Goal: Transaction & Acquisition: Obtain resource

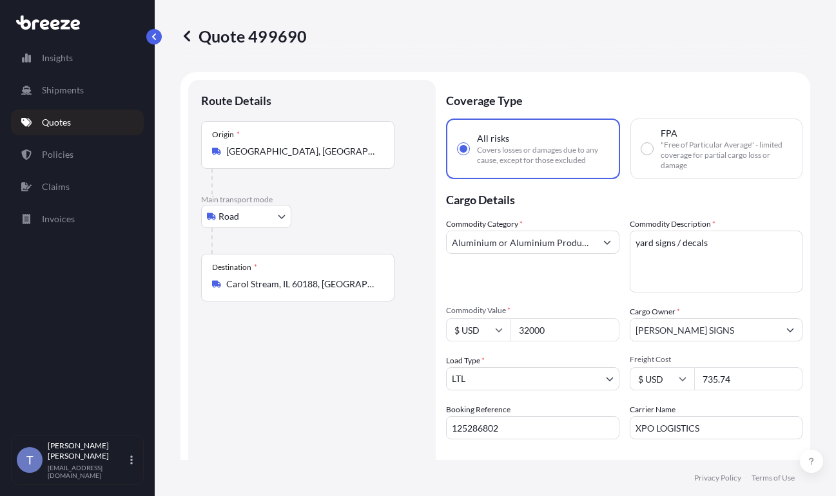
select select "Road"
select select "1"
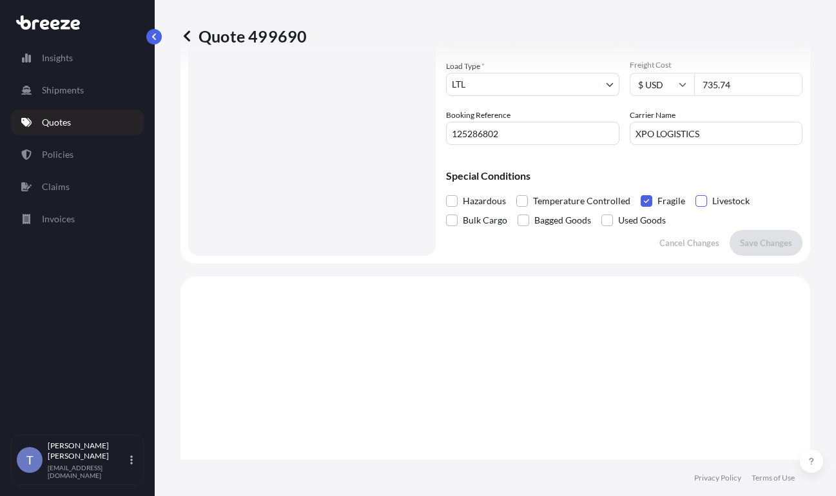
scroll to position [101, 0]
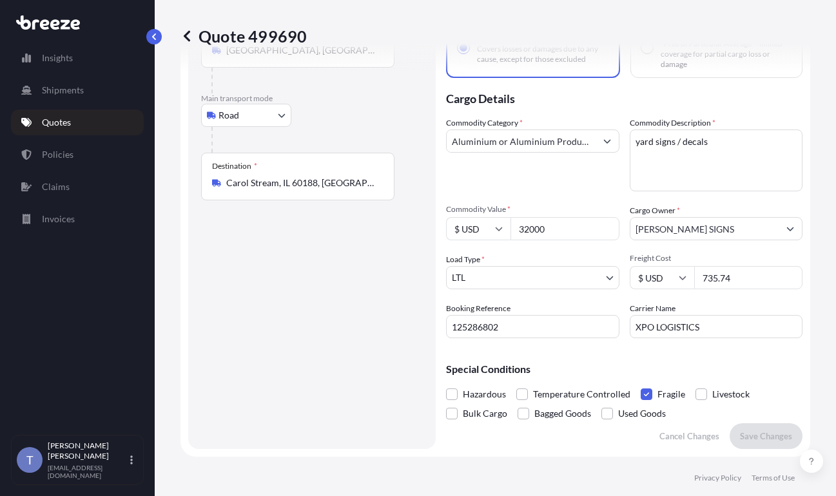
click at [71, 129] on p "Quotes" at bounding box center [56, 122] width 29 height 13
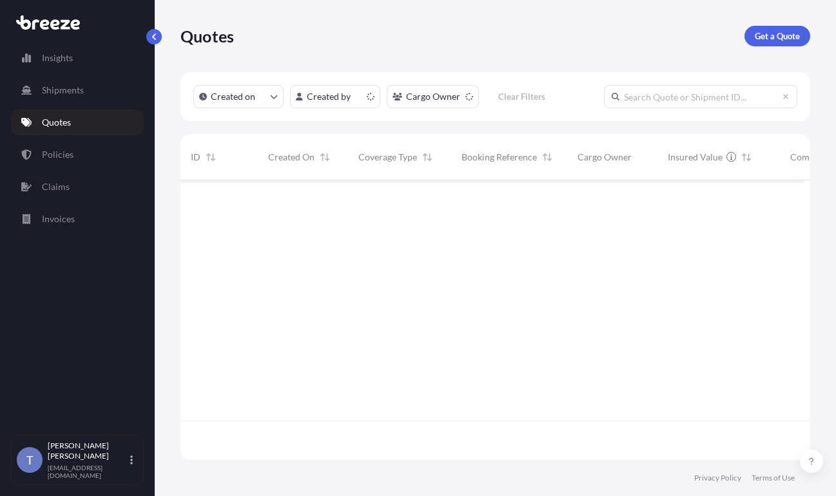
scroll to position [264, 614]
click at [774, 35] on p "Get a Quote" at bounding box center [777, 36] width 45 height 13
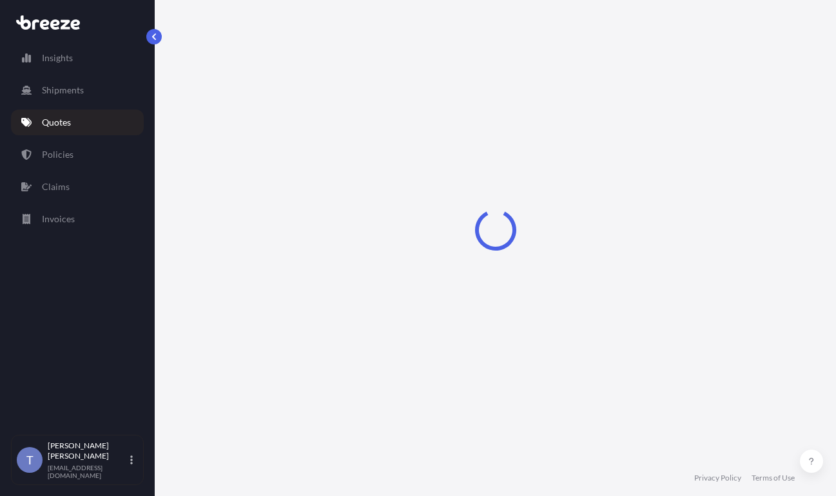
select select "Sea"
select select "1"
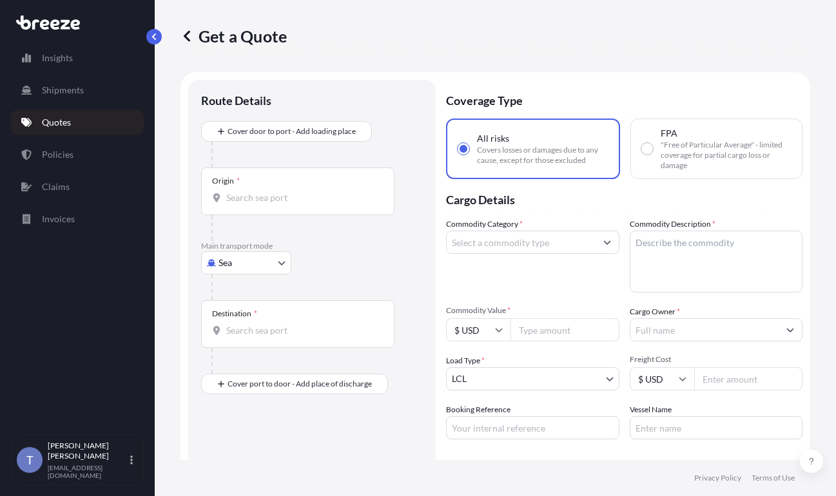
scroll to position [23, 0]
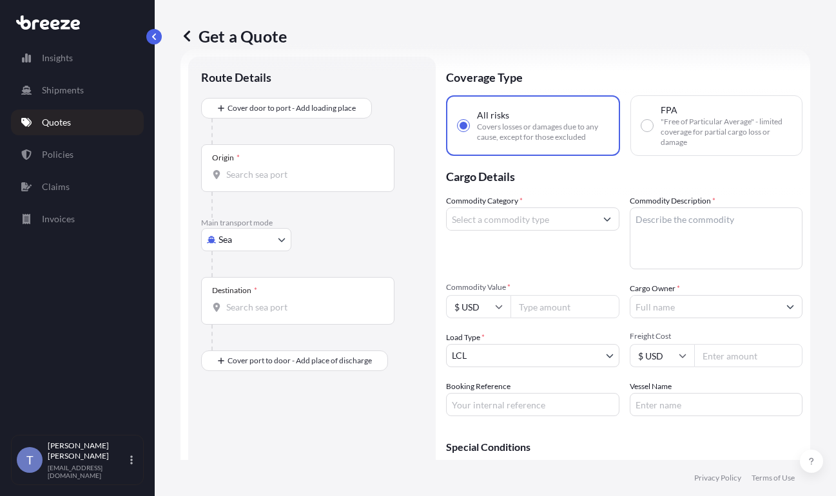
click at [246, 269] on body "Insights Shipments Quotes Policies Claims Invoices T [PERSON_NAME] [EMAIL_ADDRE…" at bounding box center [418, 296] width 836 height 593
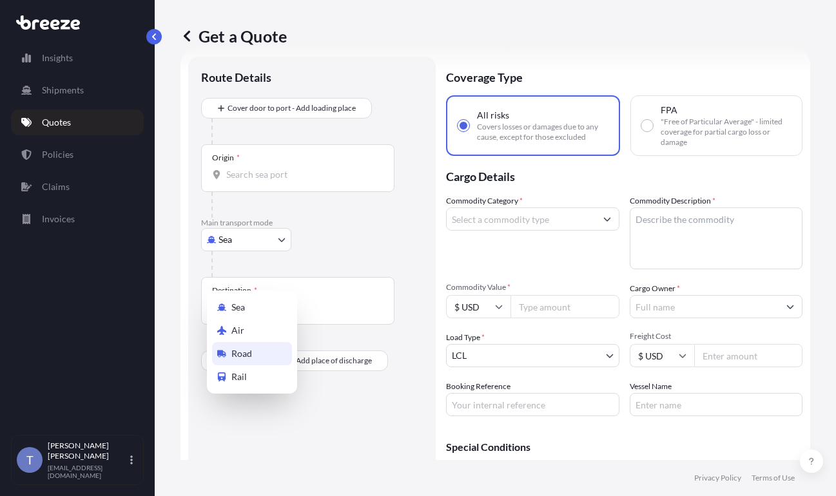
click at [265, 353] on div "Road" at bounding box center [252, 353] width 80 height 23
select select "Road"
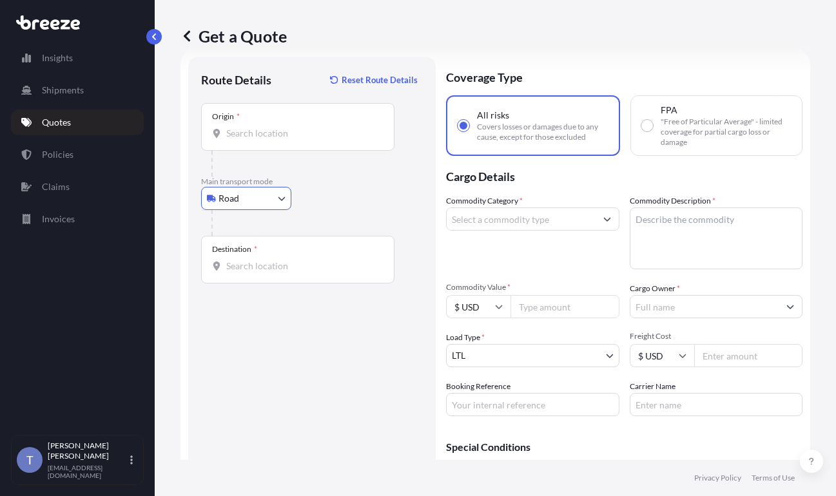
click at [260, 140] on input "Origin *" at bounding box center [302, 133] width 152 height 13
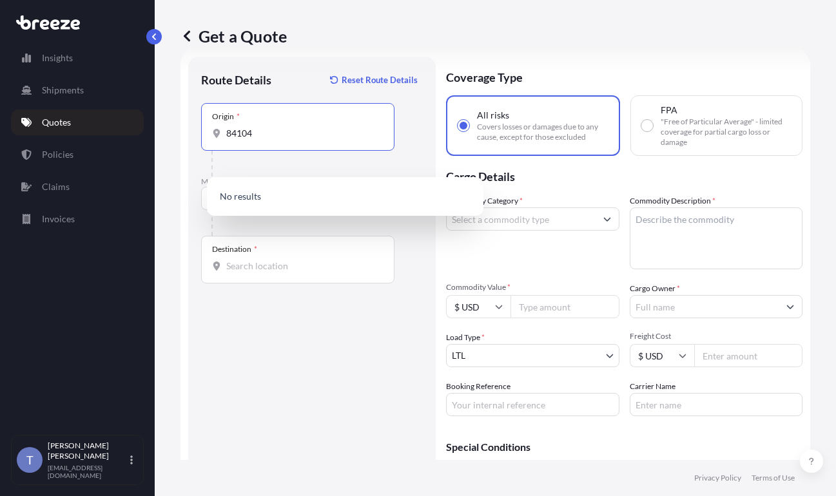
type input "84104"
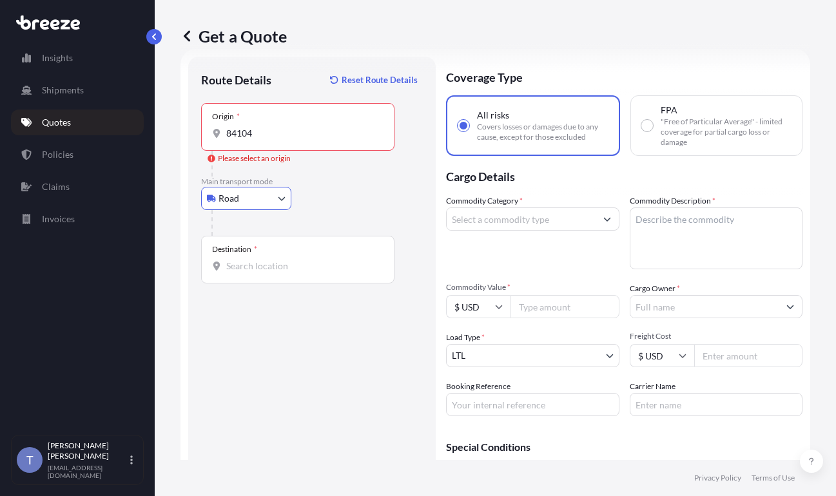
click at [311, 151] on div "Origin * 84104" at bounding box center [297, 127] width 193 height 48
click at [311, 140] on input "84104" at bounding box center [302, 133] width 152 height 13
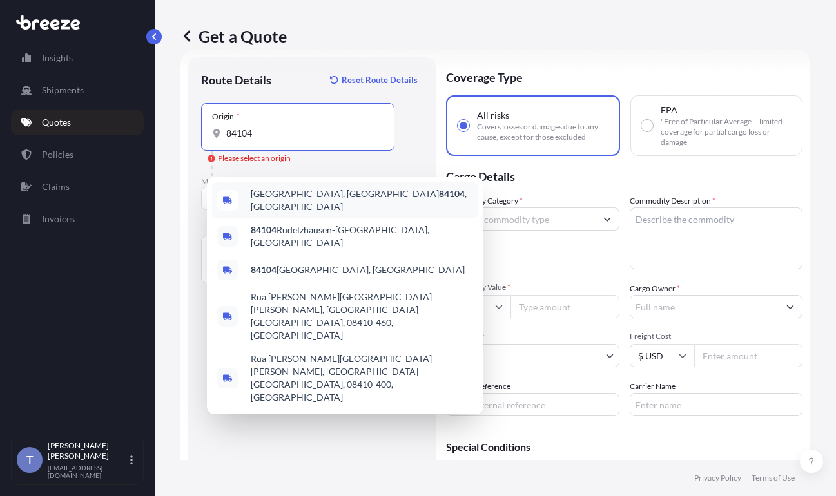
click at [324, 193] on div "[GEOGRAPHIC_DATA] , [GEOGRAPHIC_DATA]" at bounding box center [345, 200] width 266 height 36
type input "[GEOGRAPHIC_DATA], [GEOGRAPHIC_DATA]"
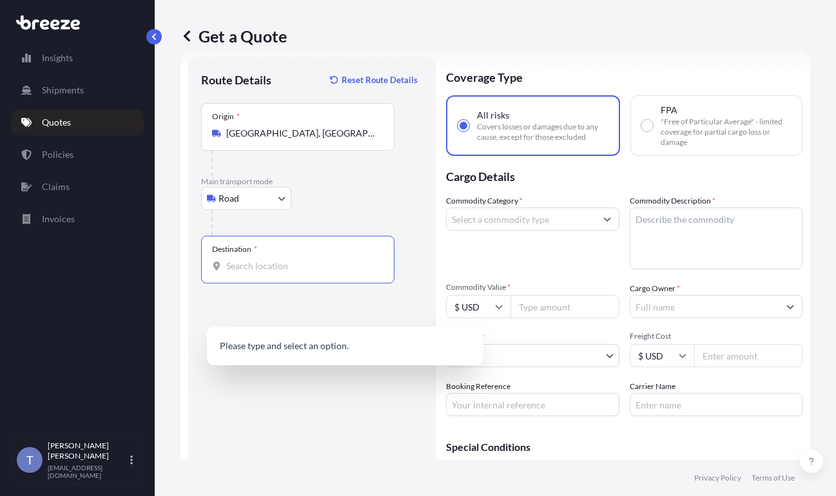
click at [274, 273] on input "Destination *" at bounding box center [302, 266] width 152 height 13
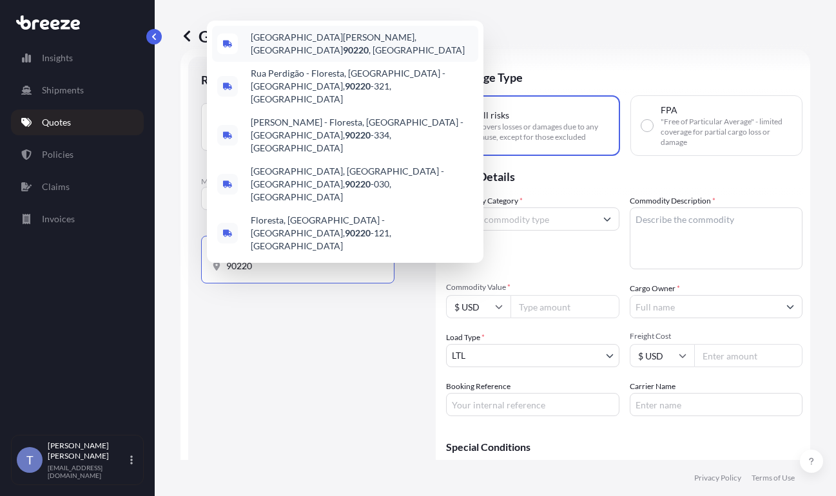
click at [309, 57] on span "[GEOGRAPHIC_DATA][PERSON_NAME] , [GEOGRAPHIC_DATA]" at bounding box center [362, 44] width 222 height 26
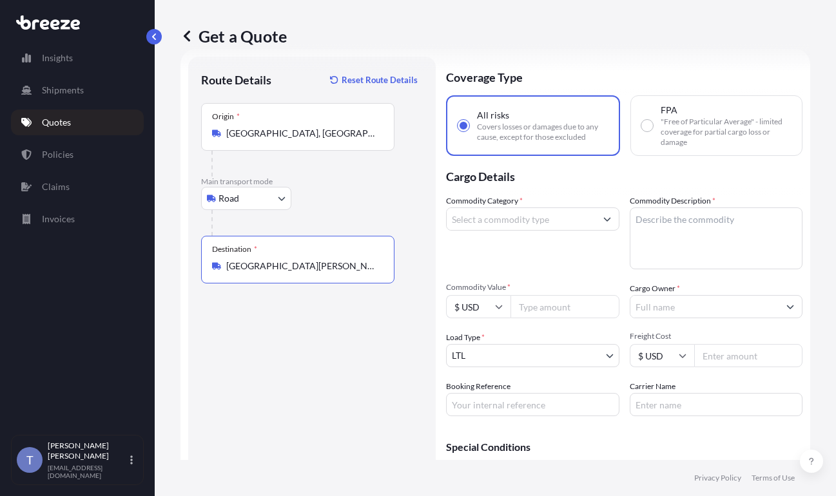
type input "[GEOGRAPHIC_DATA][PERSON_NAME], [GEOGRAPHIC_DATA]"
click at [568, 231] on input "Commodity Category *" at bounding box center [521, 219] width 149 height 23
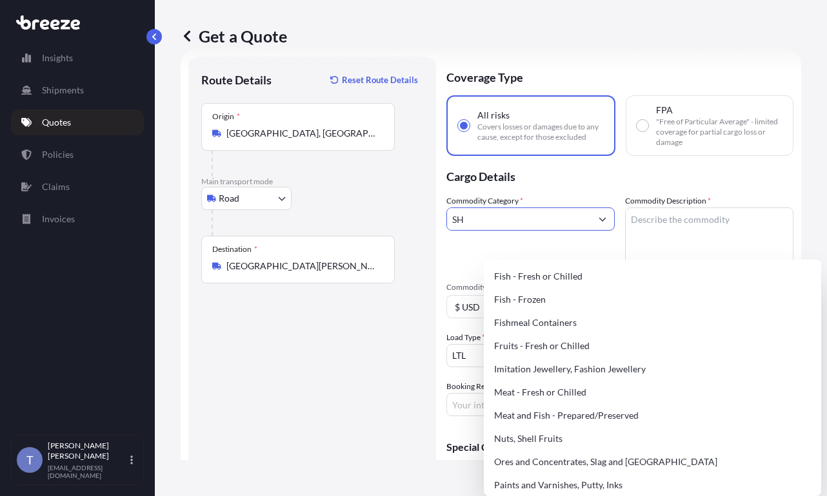
type input "S"
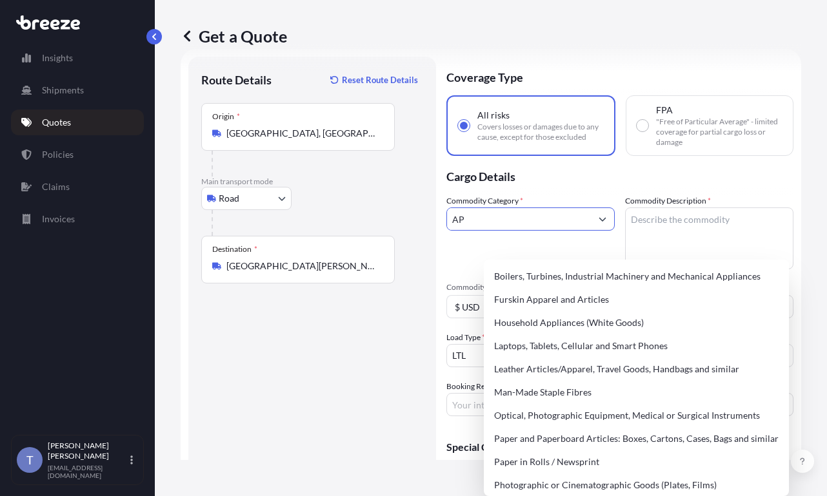
type input "A"
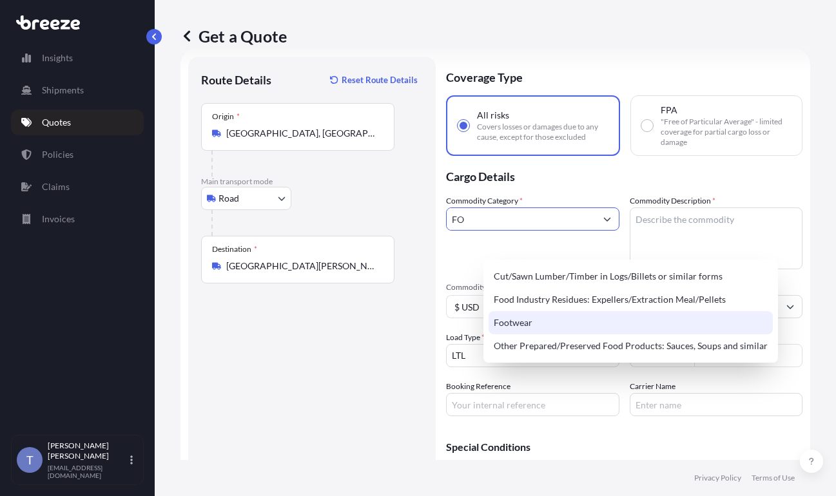
click at [532, 324] on div "Footwear" at bounding box center [631, 322] width 284 height 23
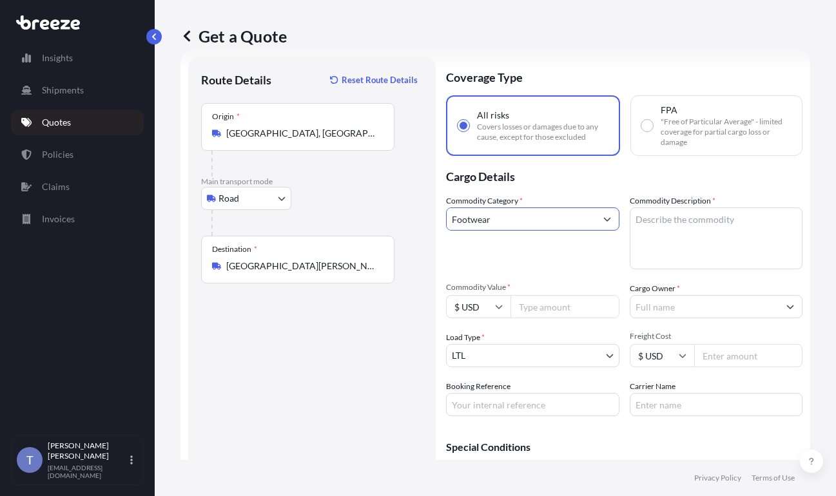
type input "Footwear"
click at [704, 268] on textarea "Commodity Description *" at bounding box center [716, 239] width 173 height 62
type textarea "SHOES"
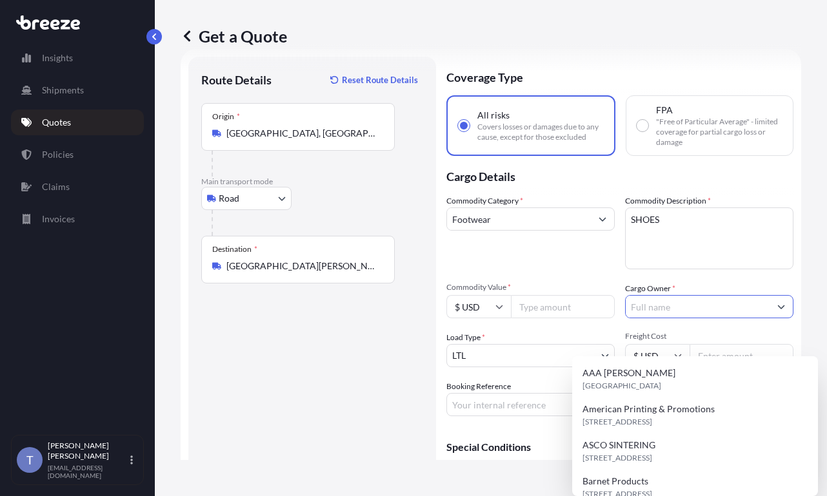
click at [715, 319] on input "Cargo Owner *" at bounding box center [697, 306] width 144 height 23
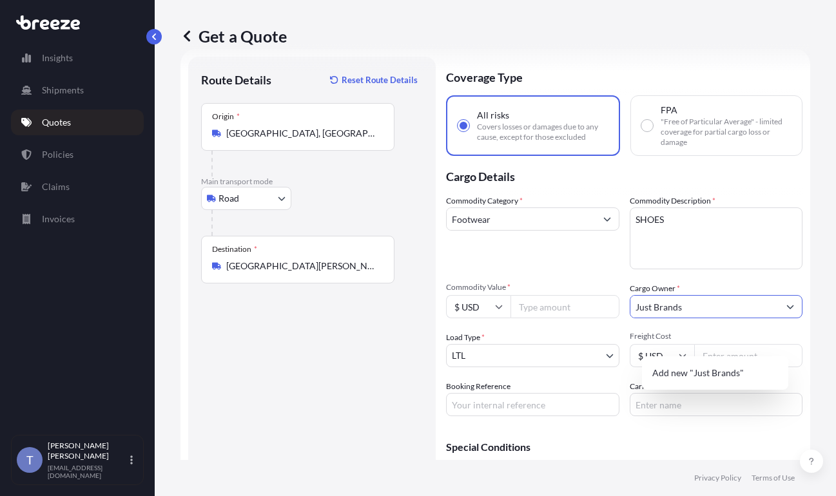
type input "Just Brands"
click at [550, 270] on div "Commodity Category * Footwear" at bounding box center [532, 232] width 173 height 75
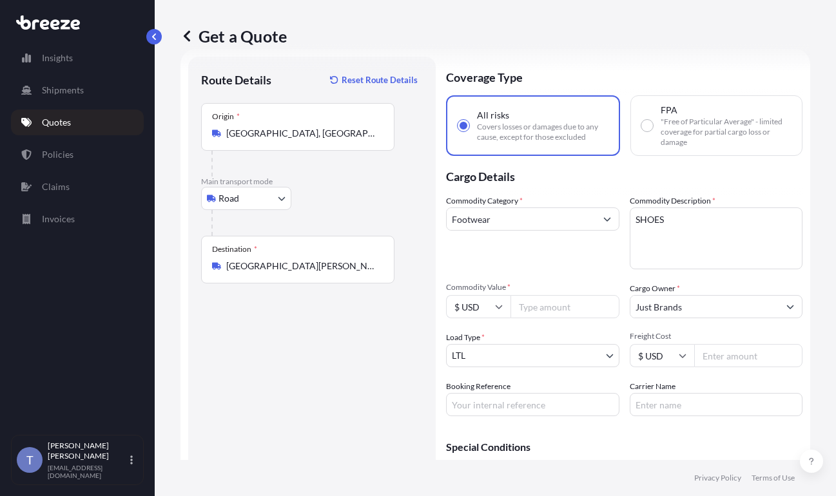
scroll to position [152, 0]
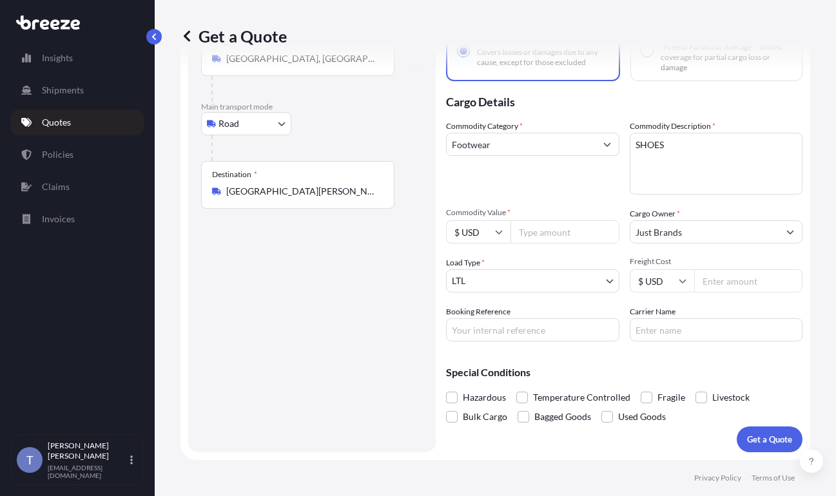
click at [685, 319] on input "Carrier Name" at bounding box center [716, 330] width 173 height 23
type input "XPO LOGISTICS"
click at [570, 319] on input "Booking Reference" at bounding box center [532, 330] width 173 height 23
type input "125289611"
click at [571, 221] on input "Commodity Value *" at bounding box center [565, 232] width 109 height 23
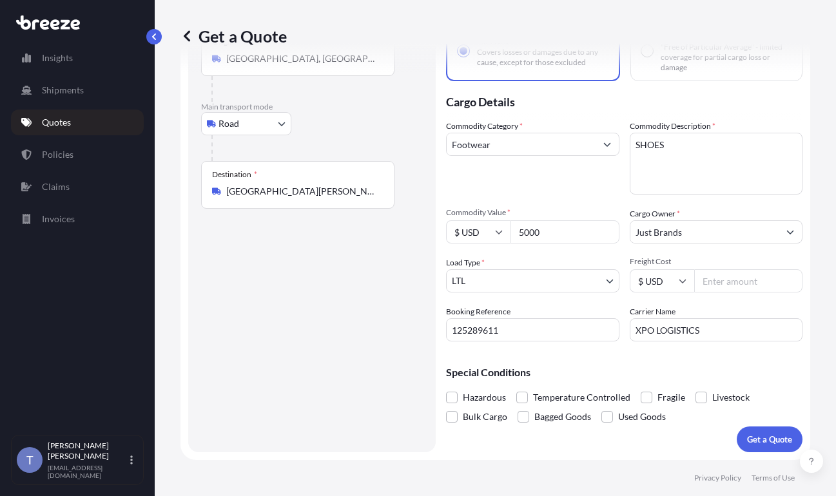
type input "5000"
click at [601, 352] on div "Special Conditions Hazardous Temperature Controlled Fragile Livestock Bulk Carg…" at bounding box center [624, 389] width 357 height 75
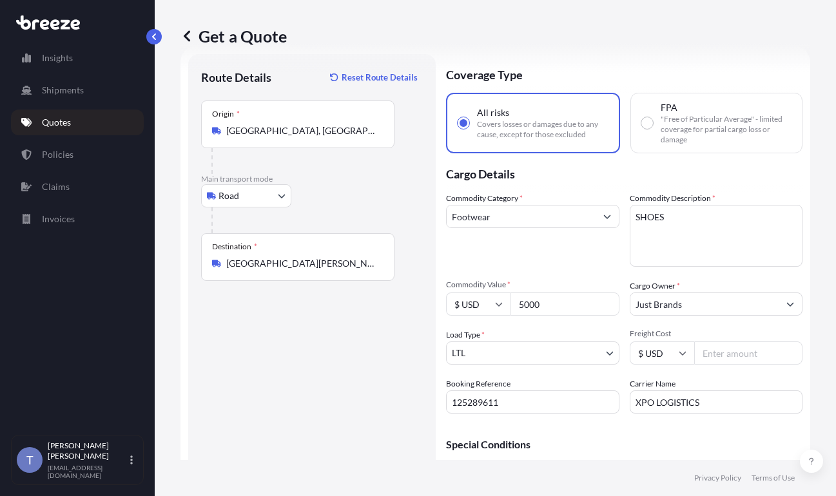
scroll to position [155, 0]
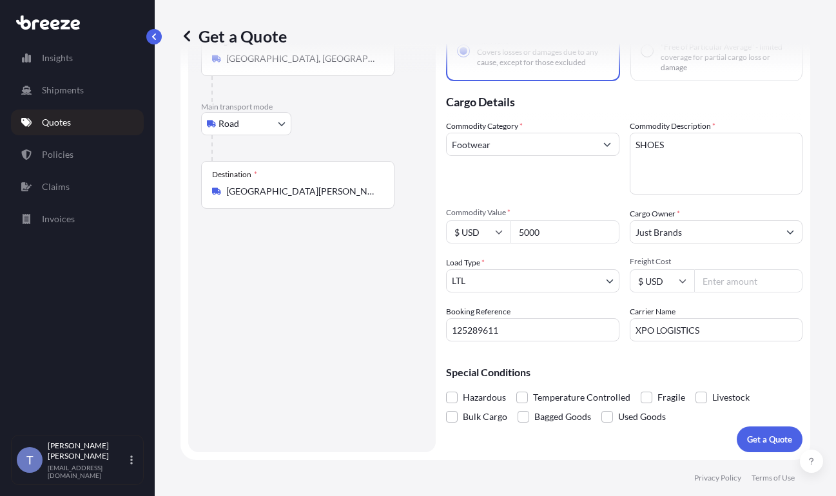
click at [730, 270] on input "Freight Cost" at bounding box center [748, 281] width 109 height 23
type input "251.63"
click at [770, 427] on button "Get a Quote" at bounding box center [770, 440] width 66 height 26
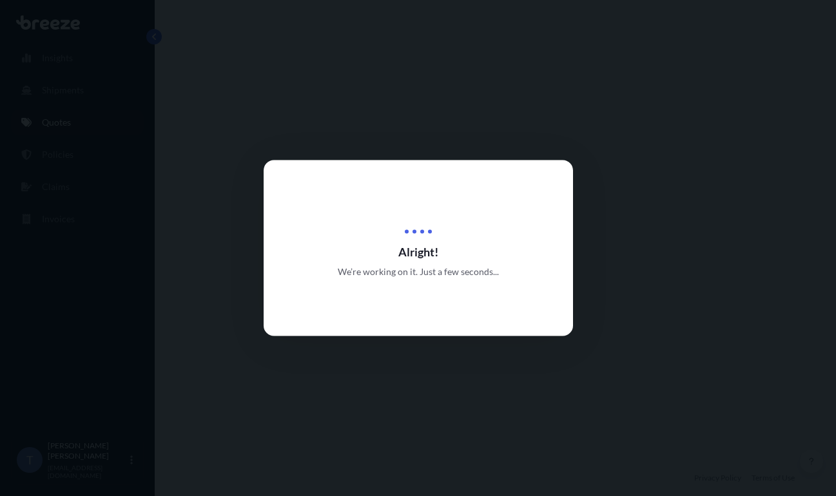
select select "Road"
select select "1"
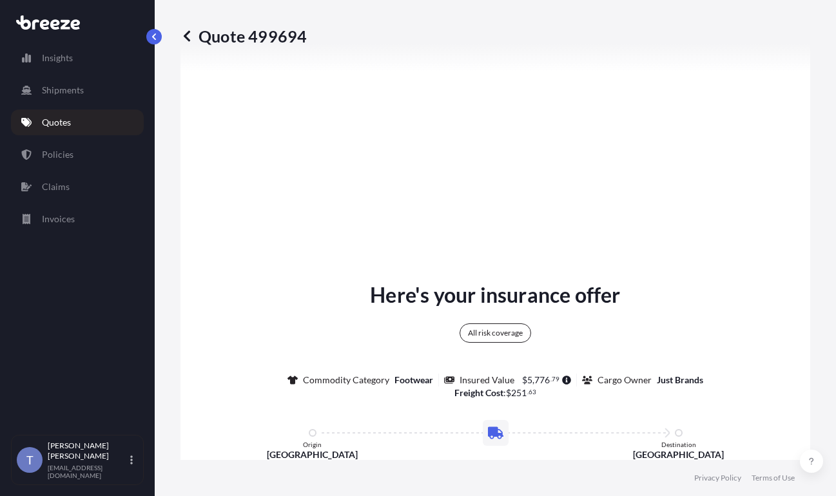
scroll to position [939, 0]
